Goal: Information Seeking & Learning: Understand process/instructions

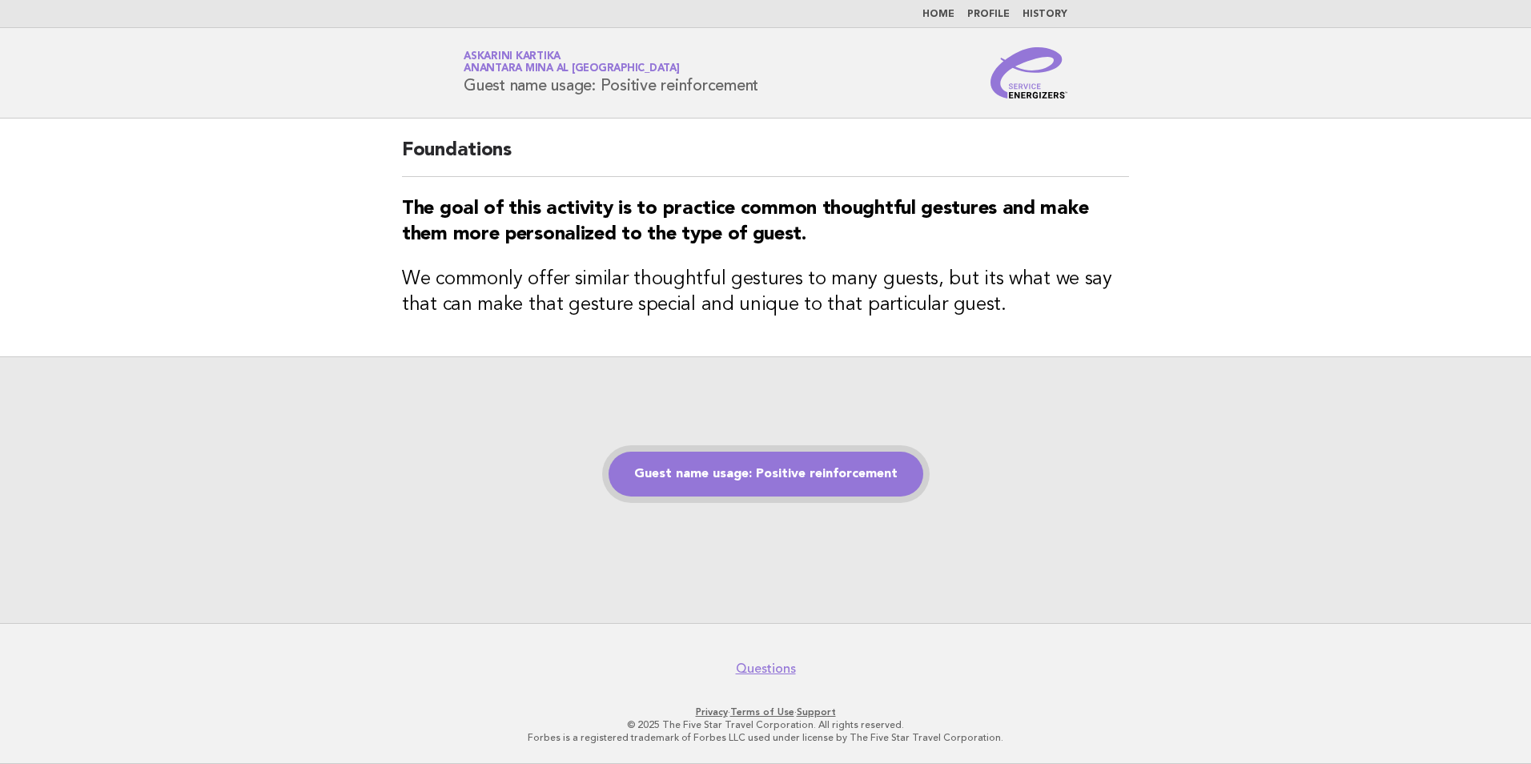
click at [750, 463] on link "Guest name usage: Positive reinforcement" at bounding box center [766, 474] width 315 height 45
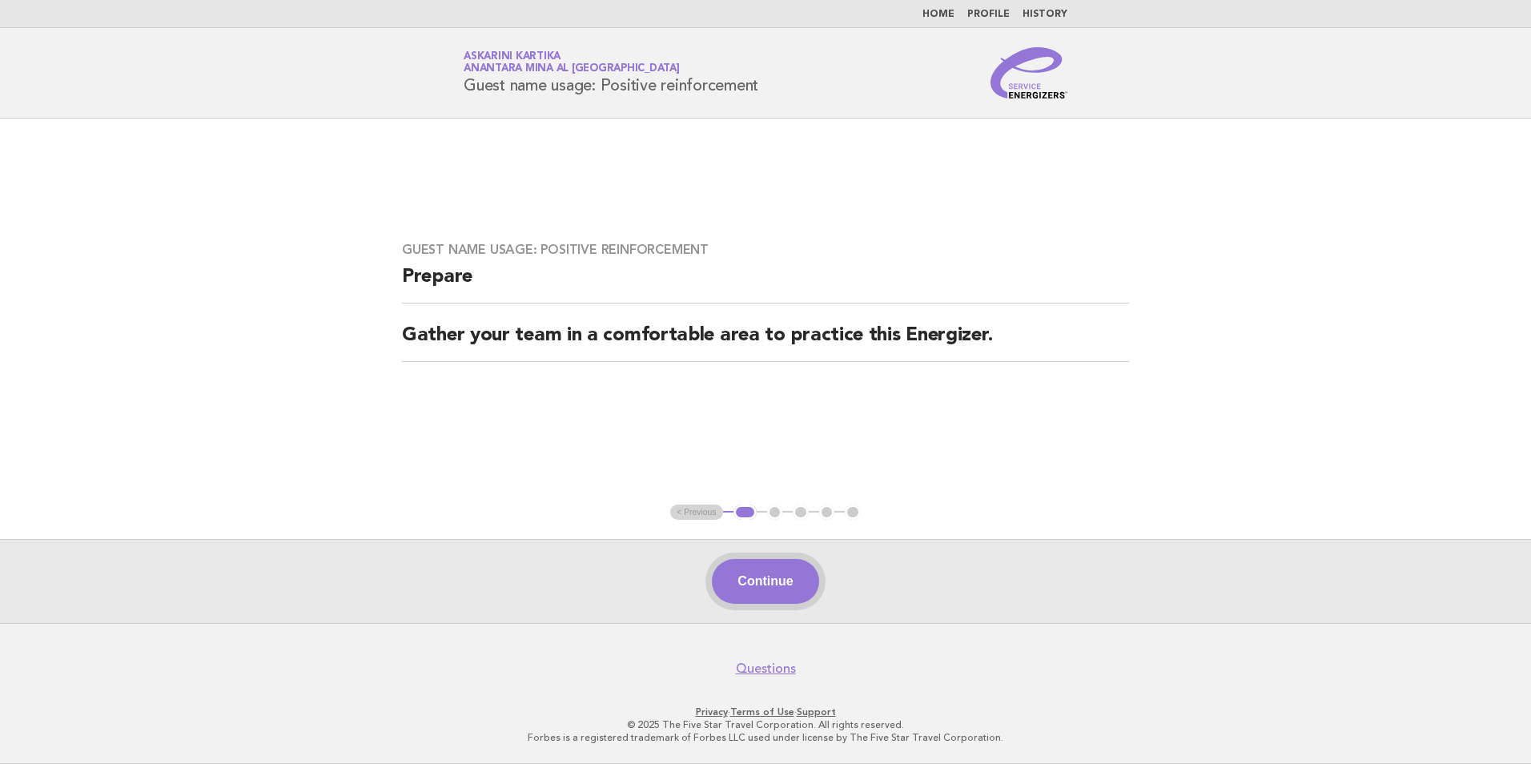
click at [792, 581] on button "Continue" at bounding box center [765, 581] width 107 height 45
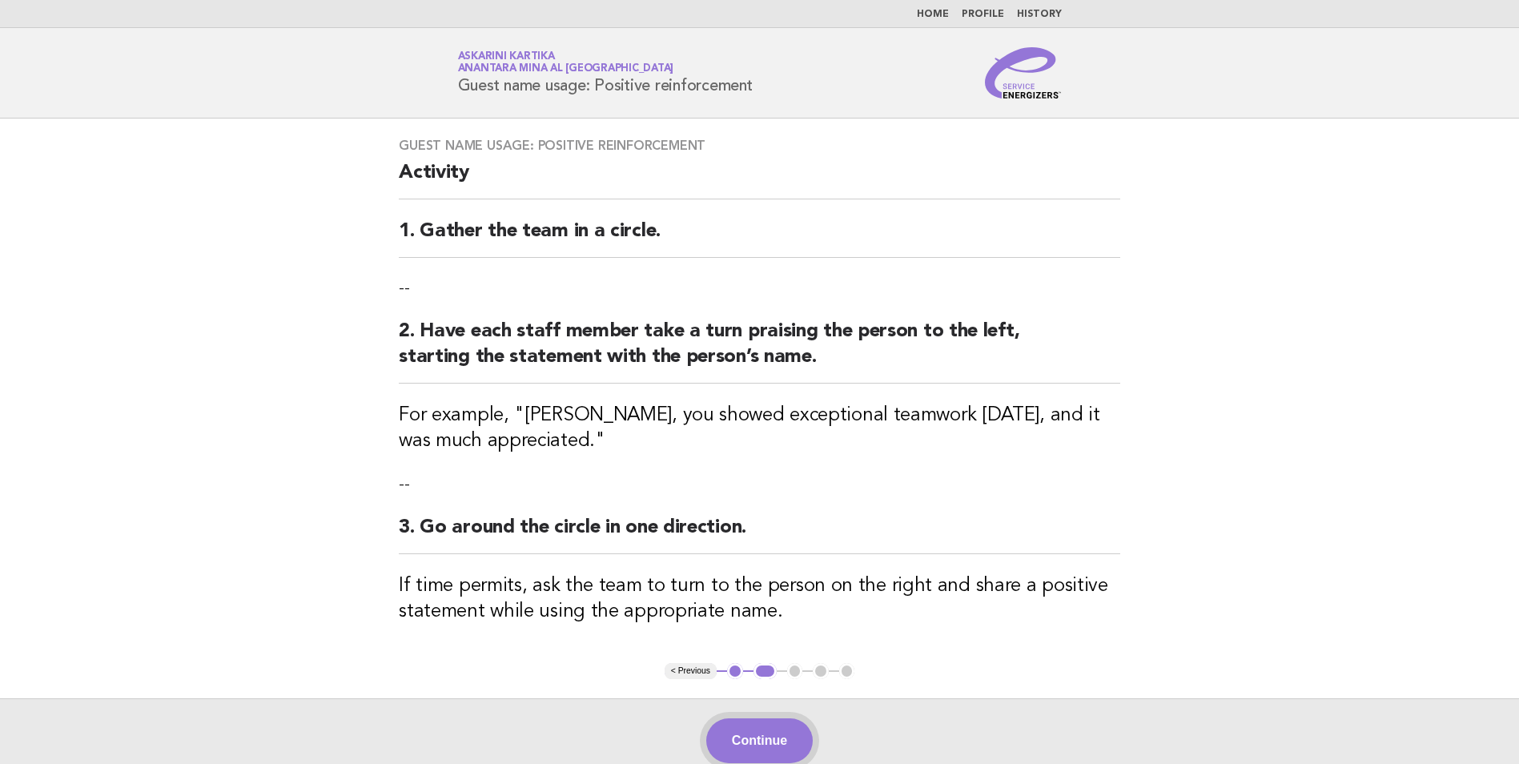
click at [754, 732] on button "Continue" at bounding box center [759, 740] width 107 height 45
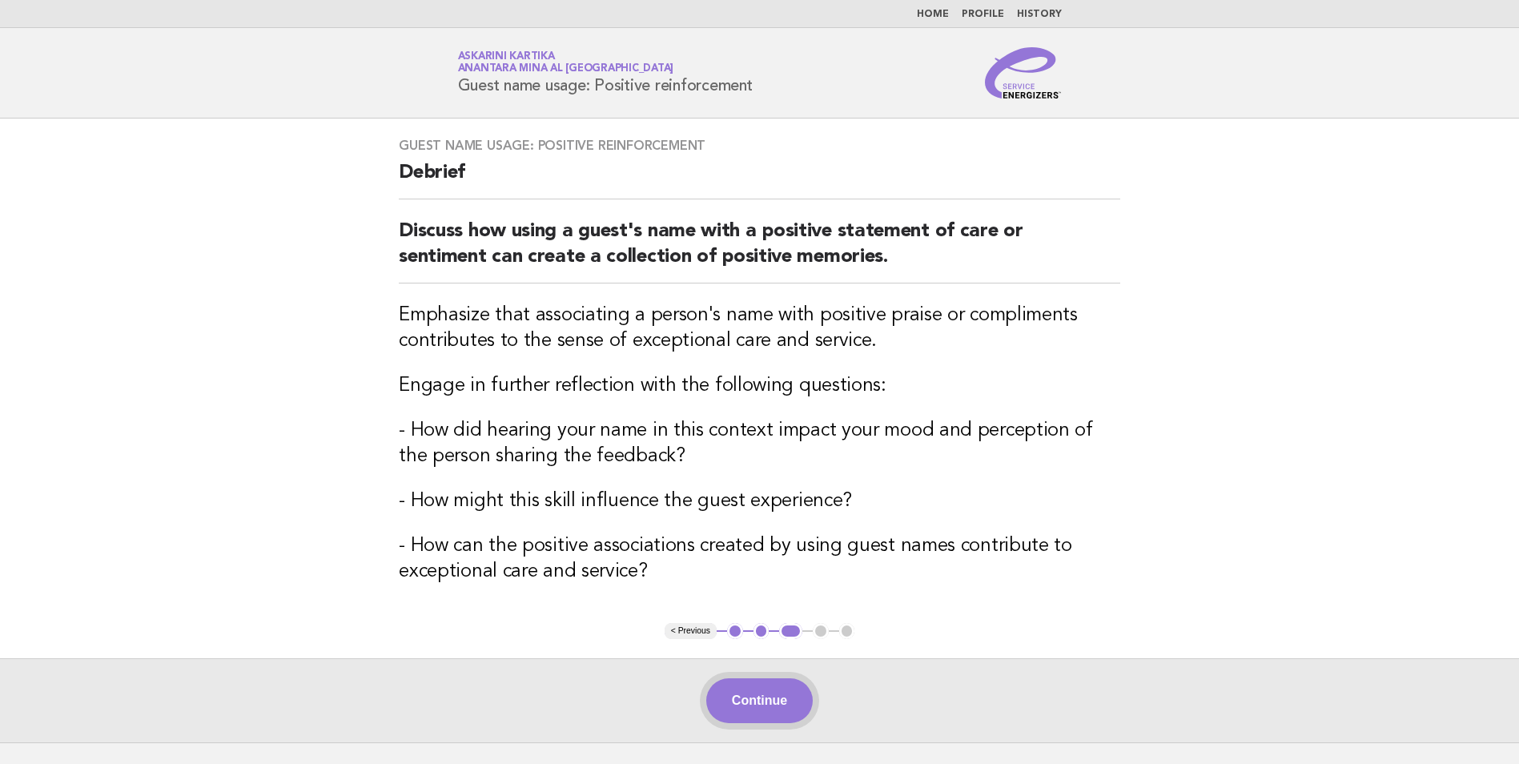
click at [746, 683] on button "Continue" at bounding box center [759, 700] width 107 height 45
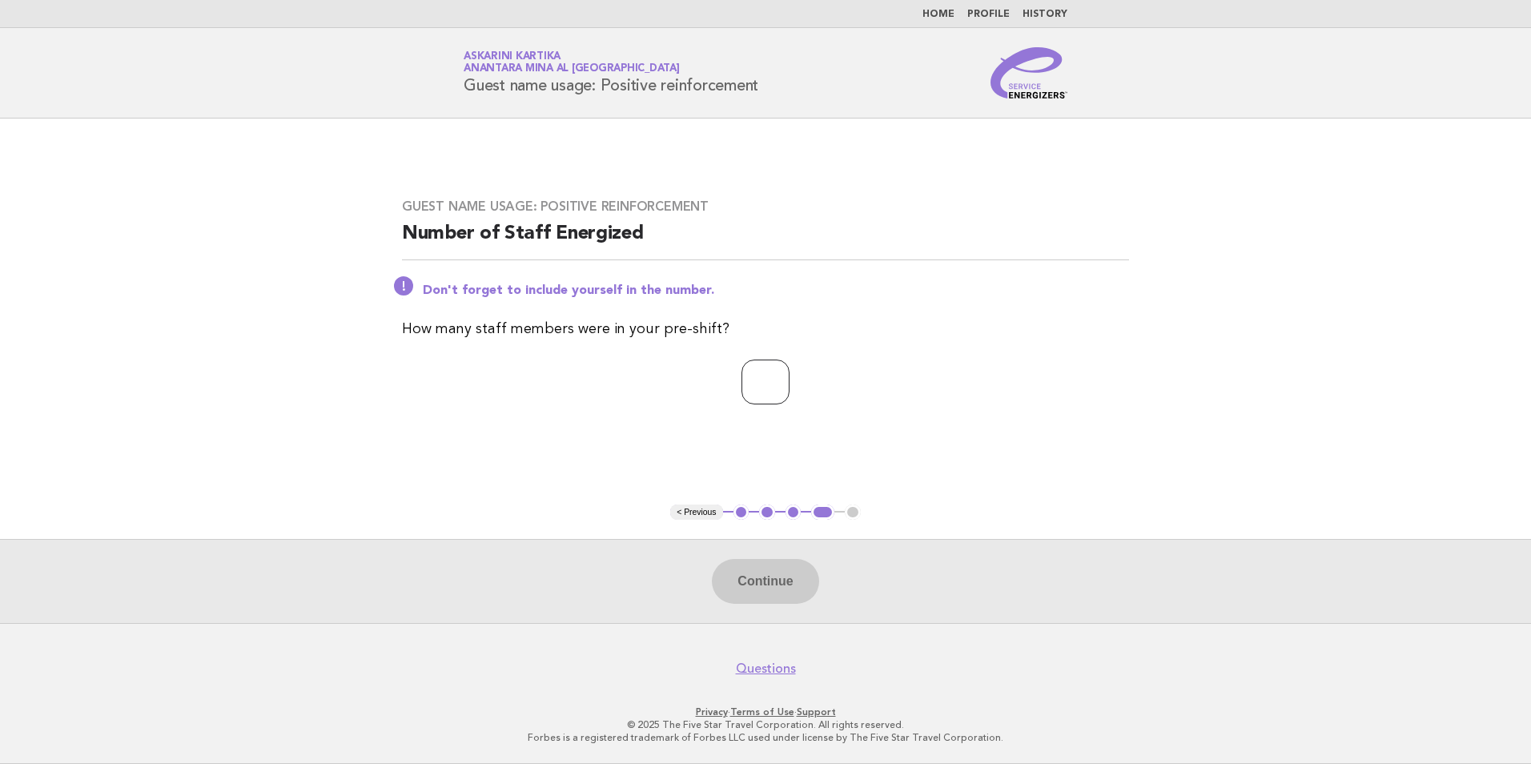
click at [750, 389] on input "number" at bounding box center [766, 382] width 48 height 45
type input "*"
click at [762, 576] on button "Continue" at bounding box center [765, 581] width 107 height 45
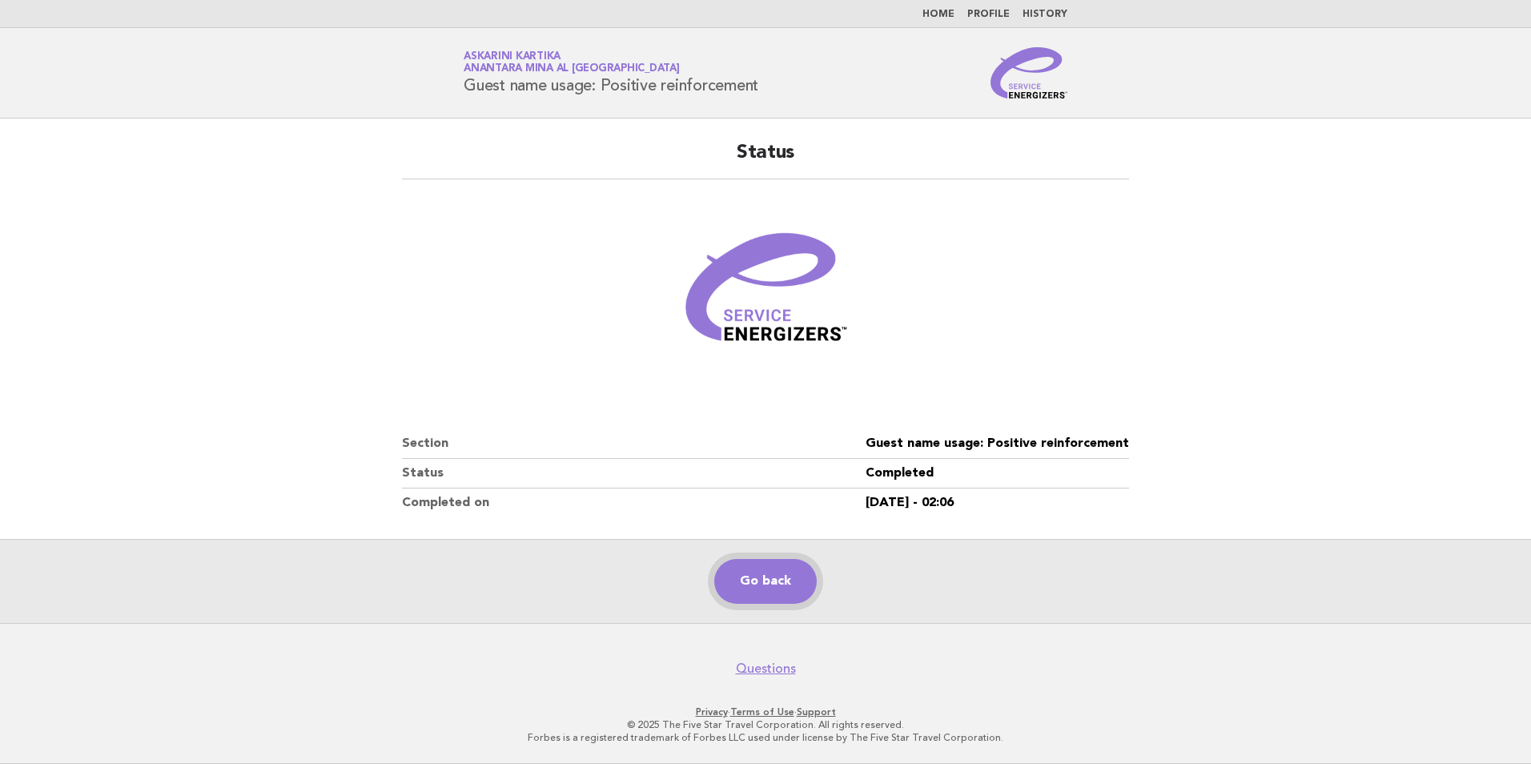
click at [775, 581] on link "Go back" at bounding box center [765, 581] width 103 height 45
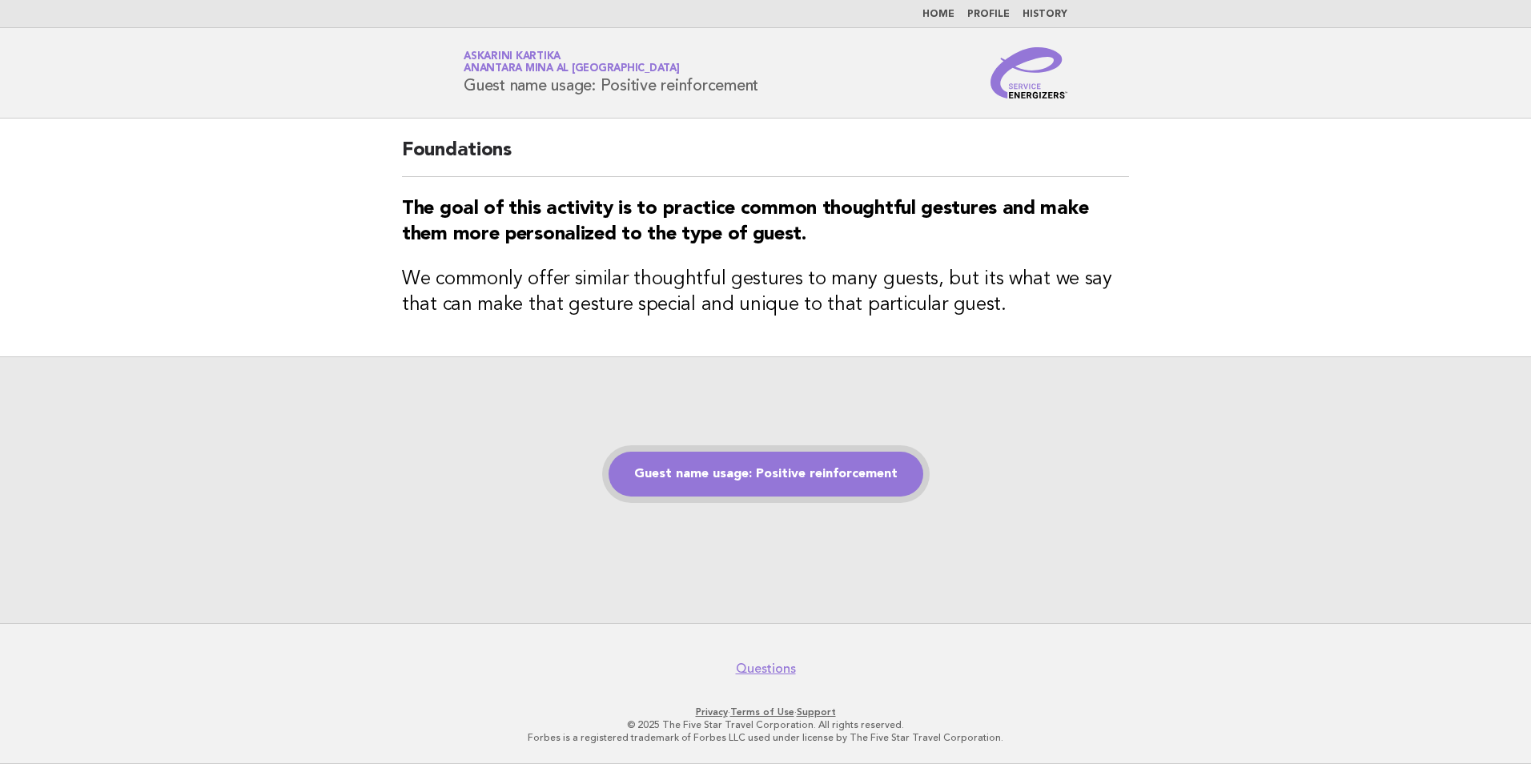
click at [758, 471] on link "Guest name usage: Positive reinforcement" at bounding box center [766, 474] width 315 height 45
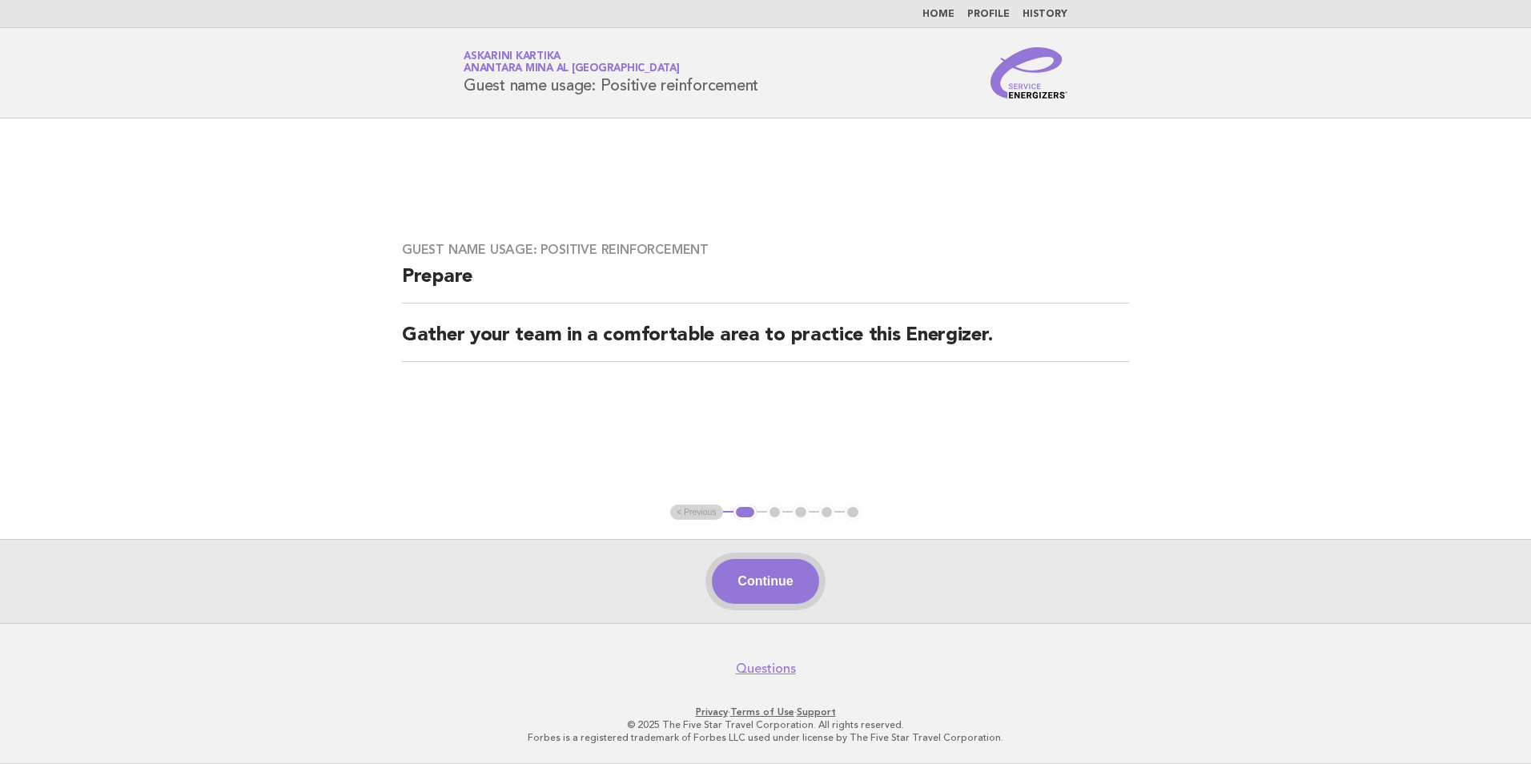
click at [770, 579] on button "Continue" at bounding box center [765, 581] width 107 height 45
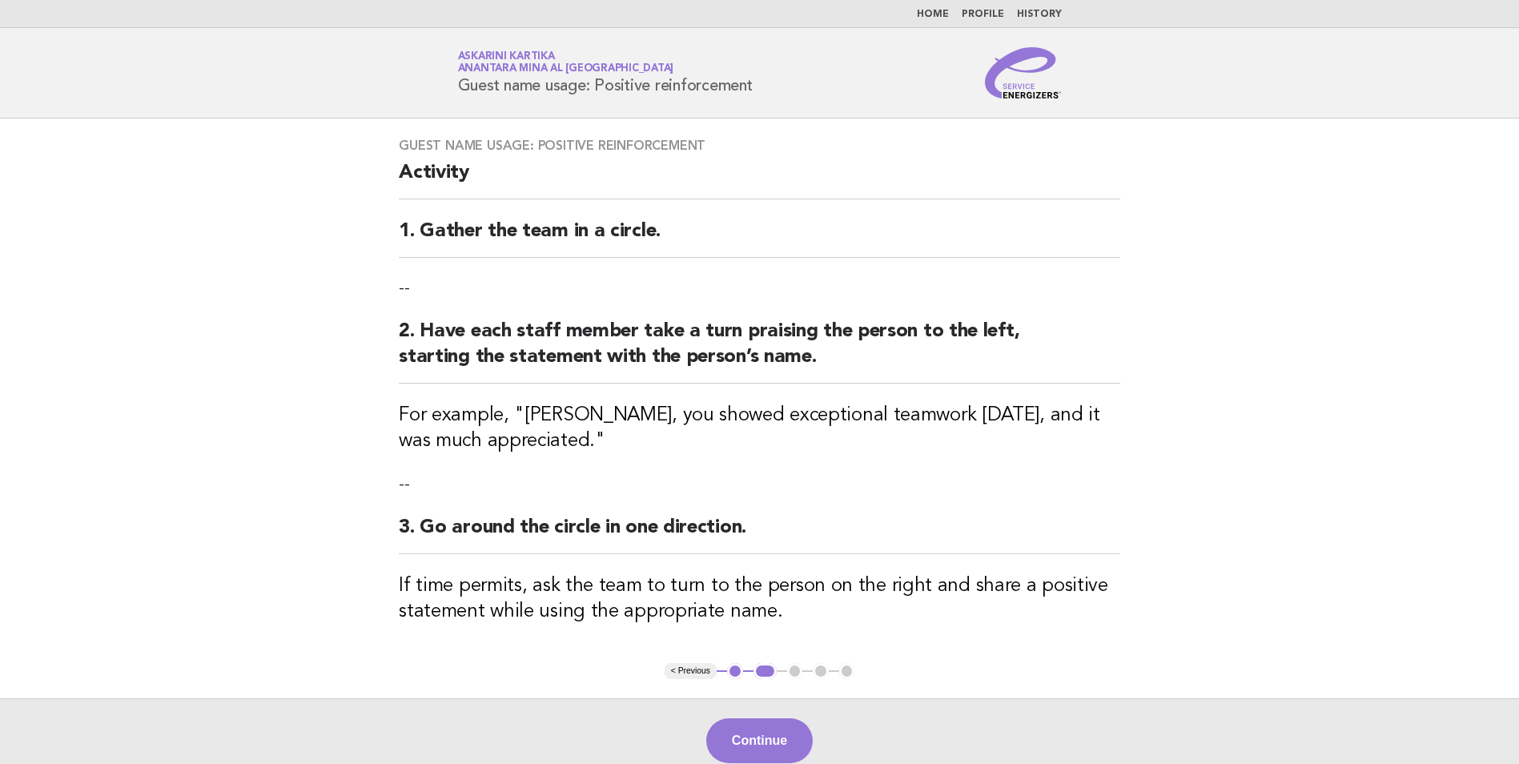
drag, startPoint x: 766, startPoint y: 88, endPoint x: 453, endPoint y: 88, distance: 314.0
click at [453, 88] on div "Service Energizers Askarini Kartika Anantara Mina al [GEOGRAPHIC_DATA] Guest na…" at bounding box center [760, 72] width 649 height 51
copy h1 "Guest name usage: Positive reinforcement"
click at [764, 750] on button "Continue" at bounding box center [759, 740] width 107 height 45
